Goal: Information Seeking & Learning: Learn about a topic

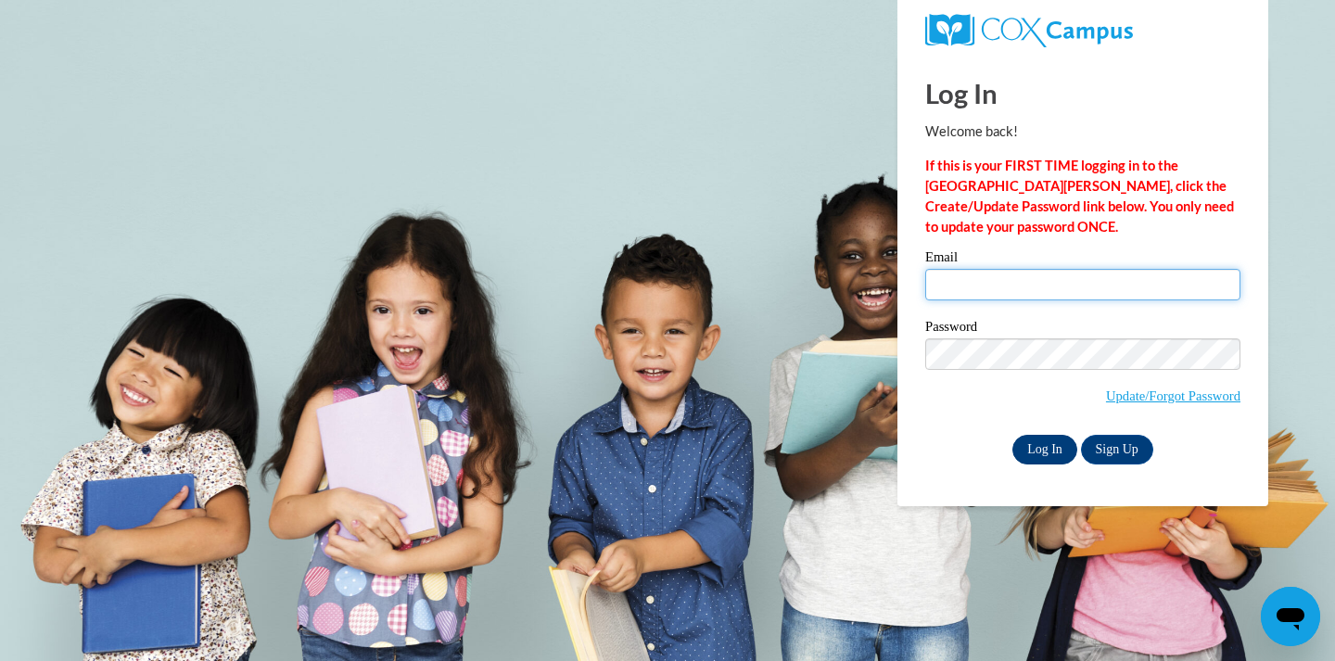
type input "[EMAIL_ADDRESS][DOMAIN_NAME]"
click at [1056, 440] on input "Log In" at bounding box center [1044, 450] width 65 height 30
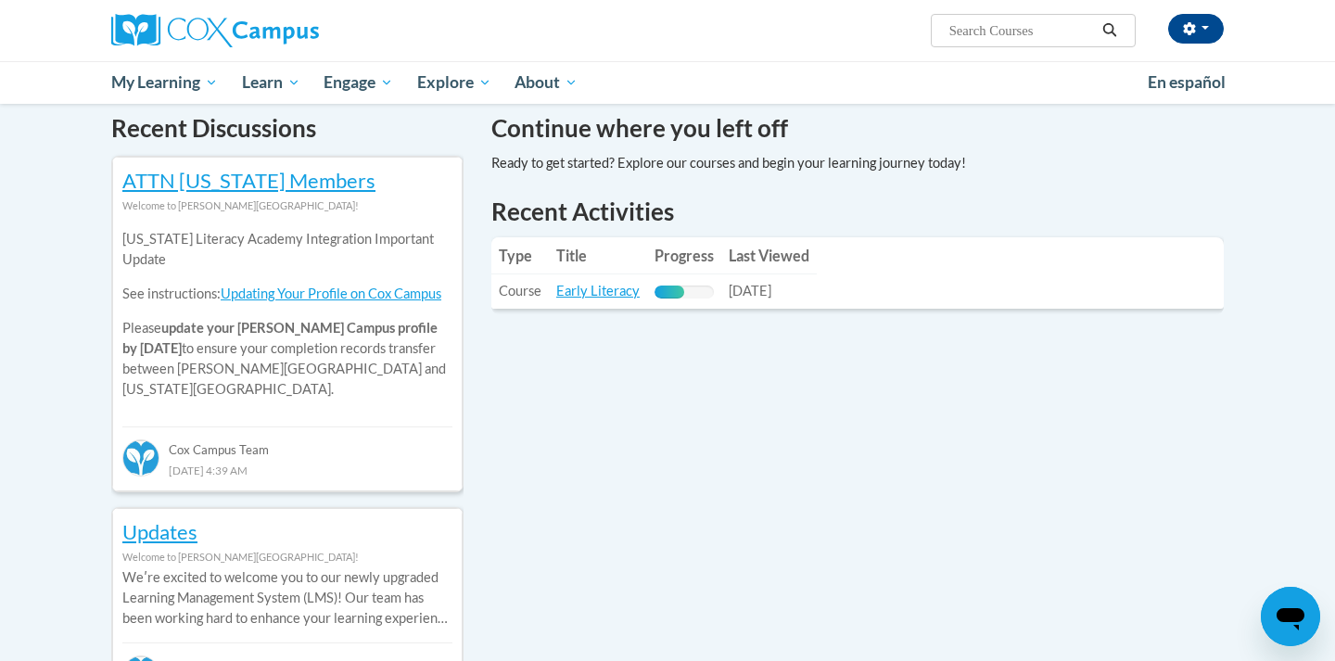
scroll to position [570, 0]
click at [583, 287] on link "Early Literacy" at bounding box center [597, 289] width 83 height 16
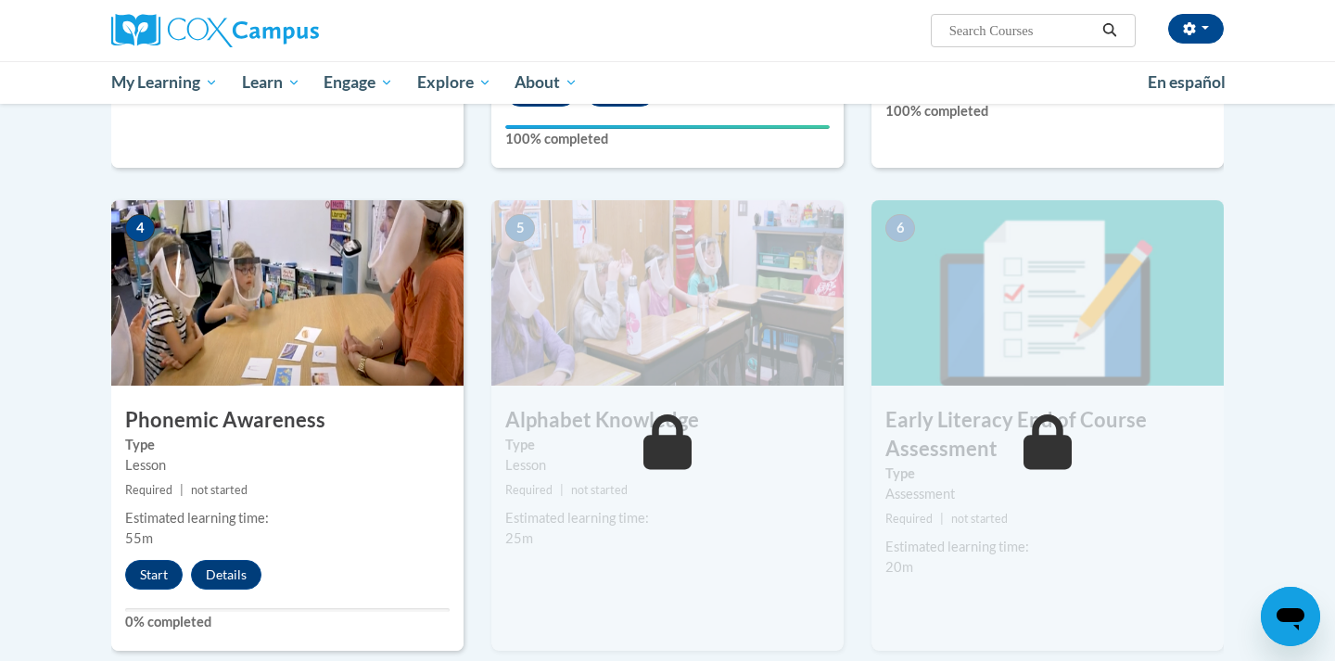
scroll to position [803, 0]
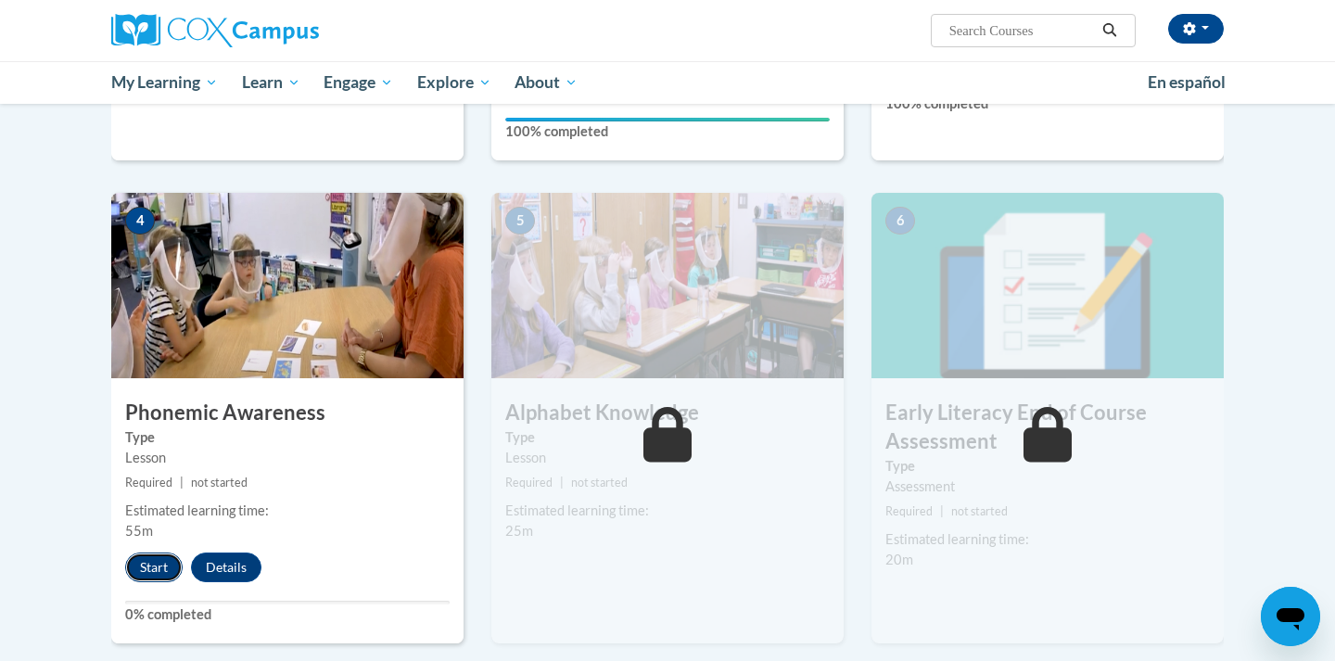
click at [152, 565] on button "Start" at bounding box center [153, 567] width 57 height 30
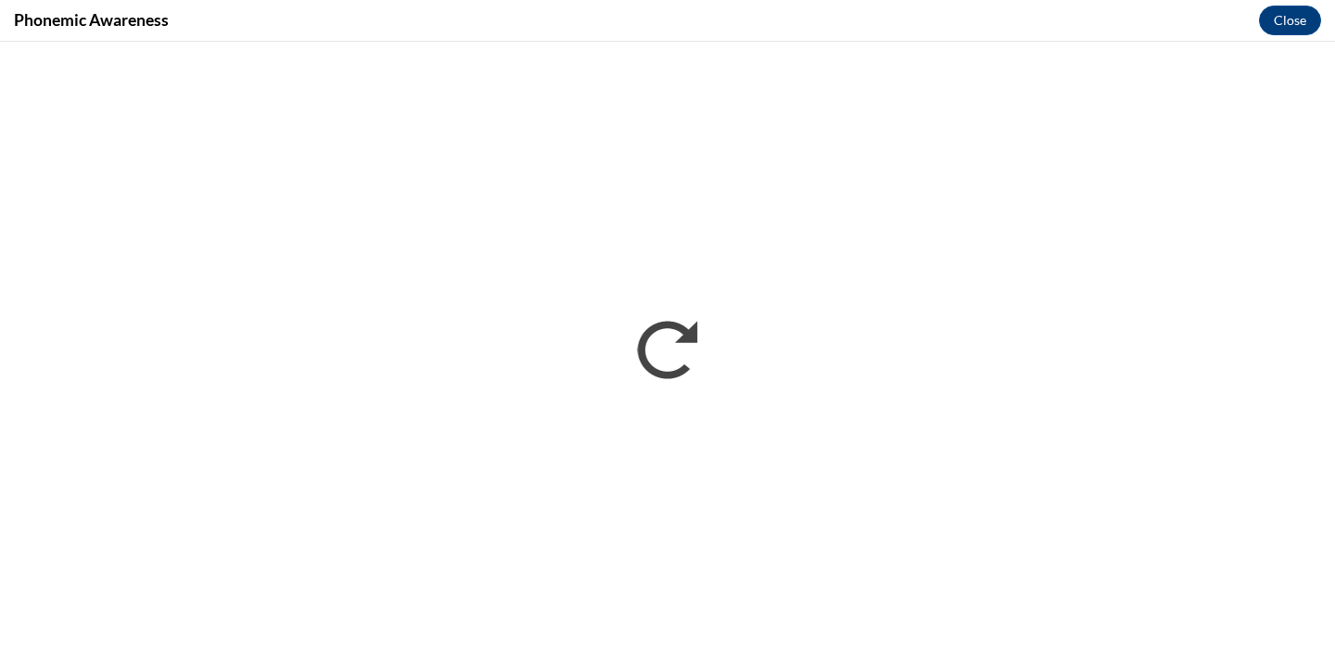
scroll to position [0, 0]
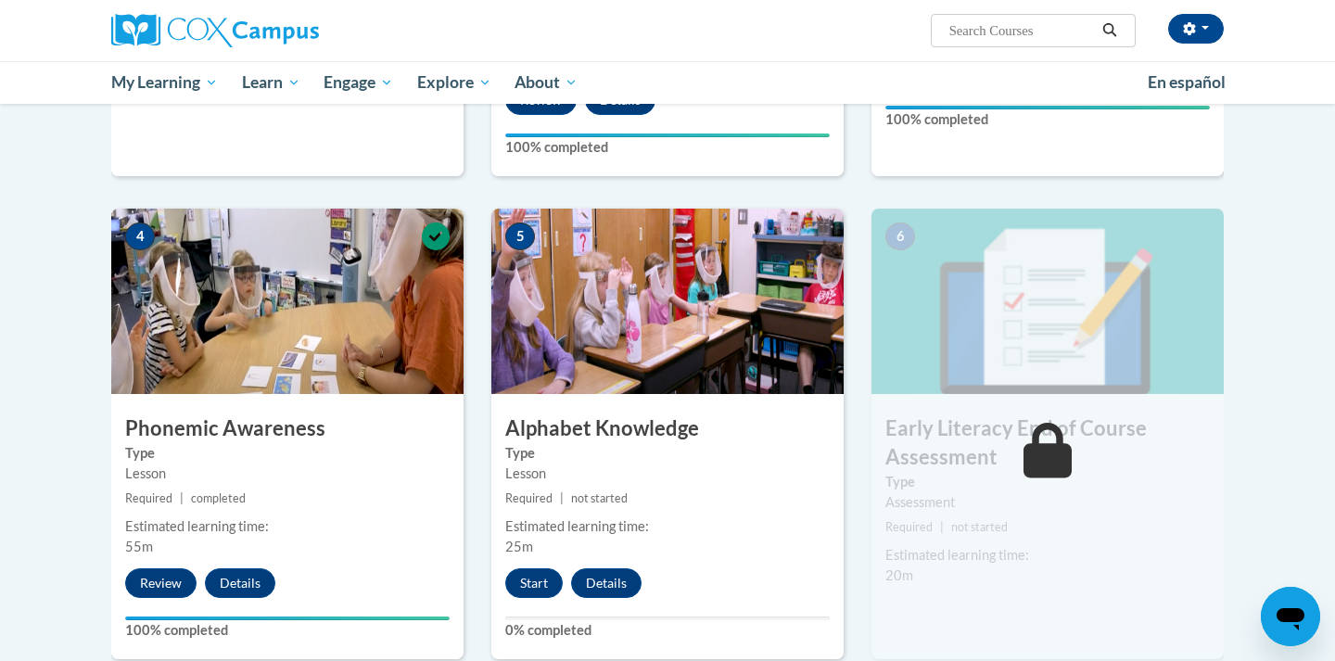
scroll to position [790, 0]
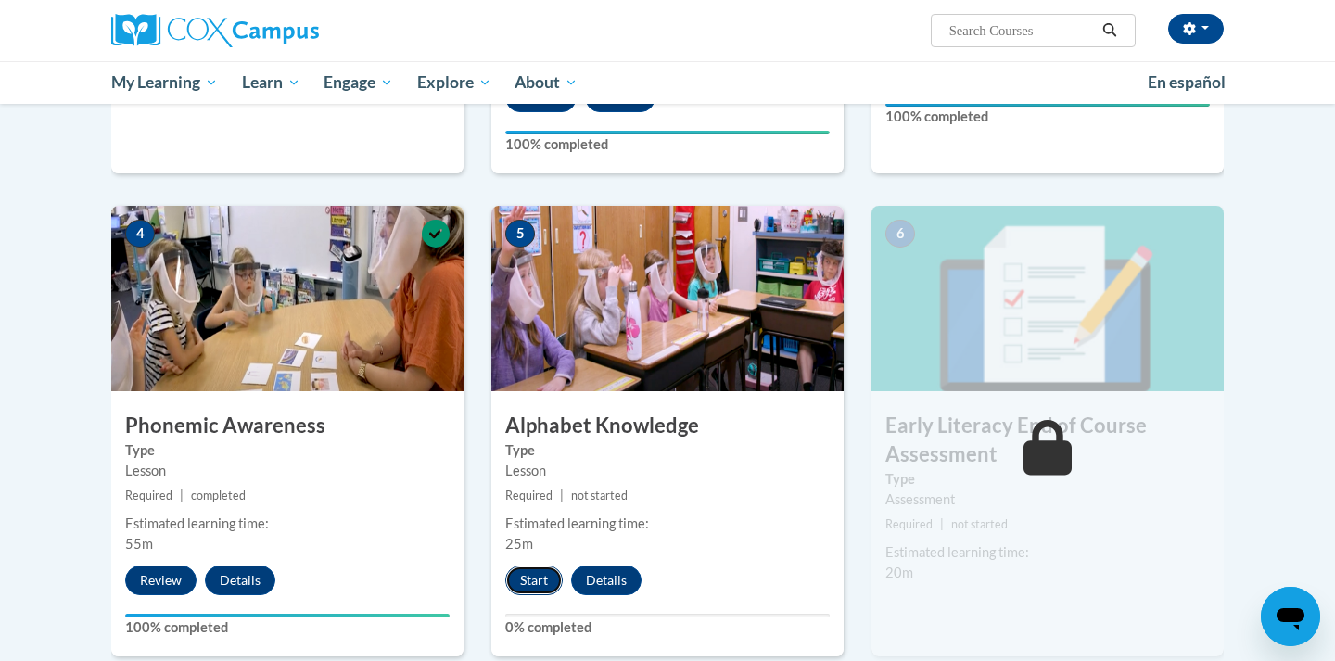
click at [528, 582] on button "Start" at bounding box center [533, 580] width 57 height 30
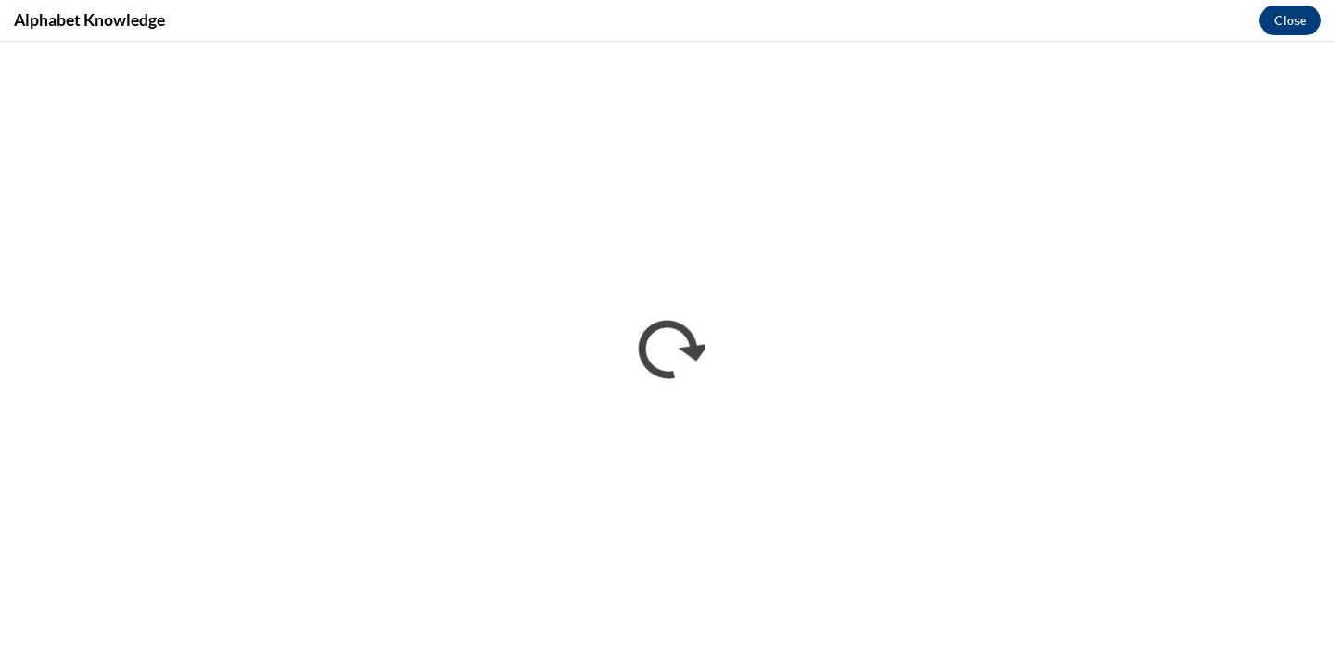
scroll to position [0, 0]
